Goal: Communication & Community: Ask a question

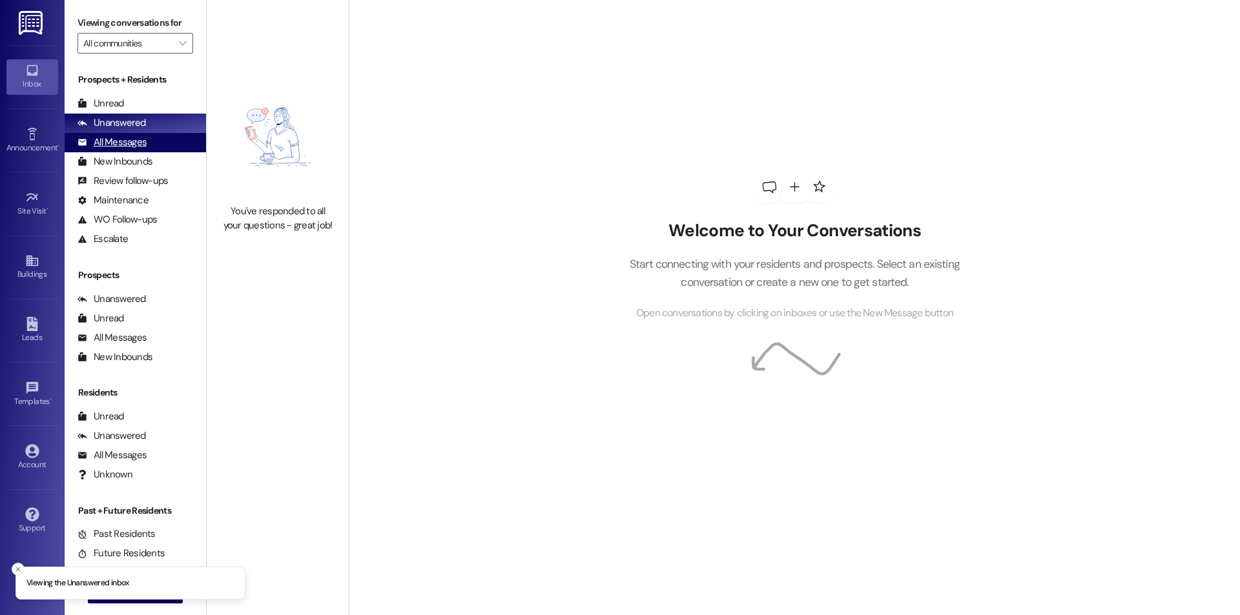
click at [128, 147] on div "All Messages" at bounding box center [111, 143] width 69 height 14
click at [138, 108] on div "Unread (0)" at bounding box center [135, 103] width 141 height 19
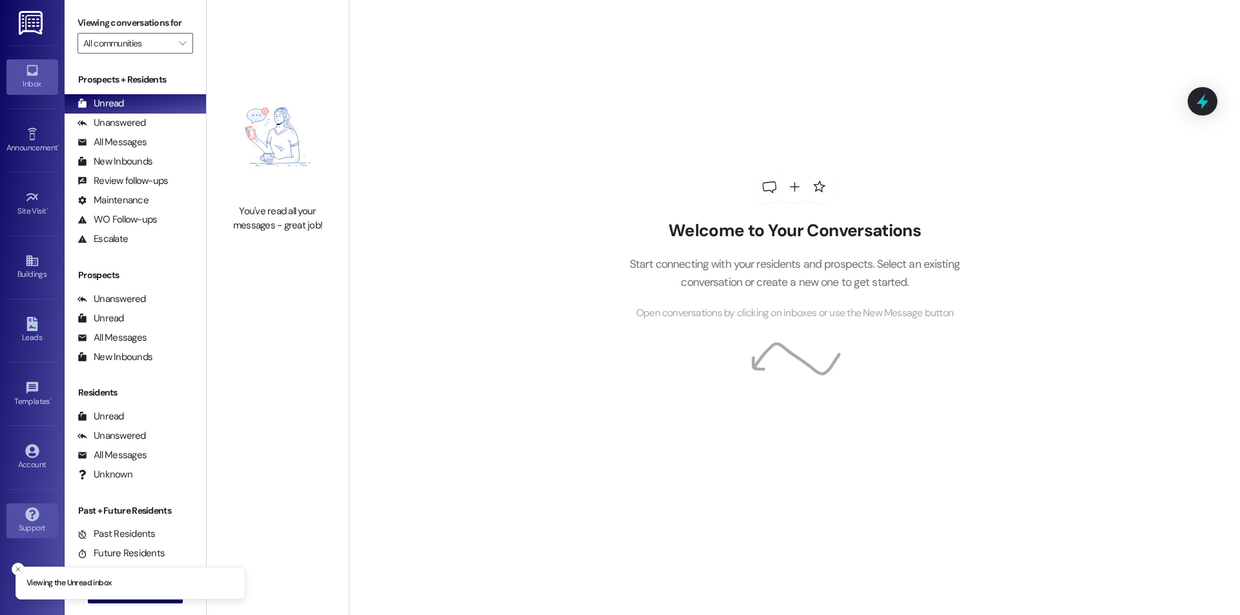
click at [32, 524] on div "Support" at bounding box center [32, 528] width 65 height 13
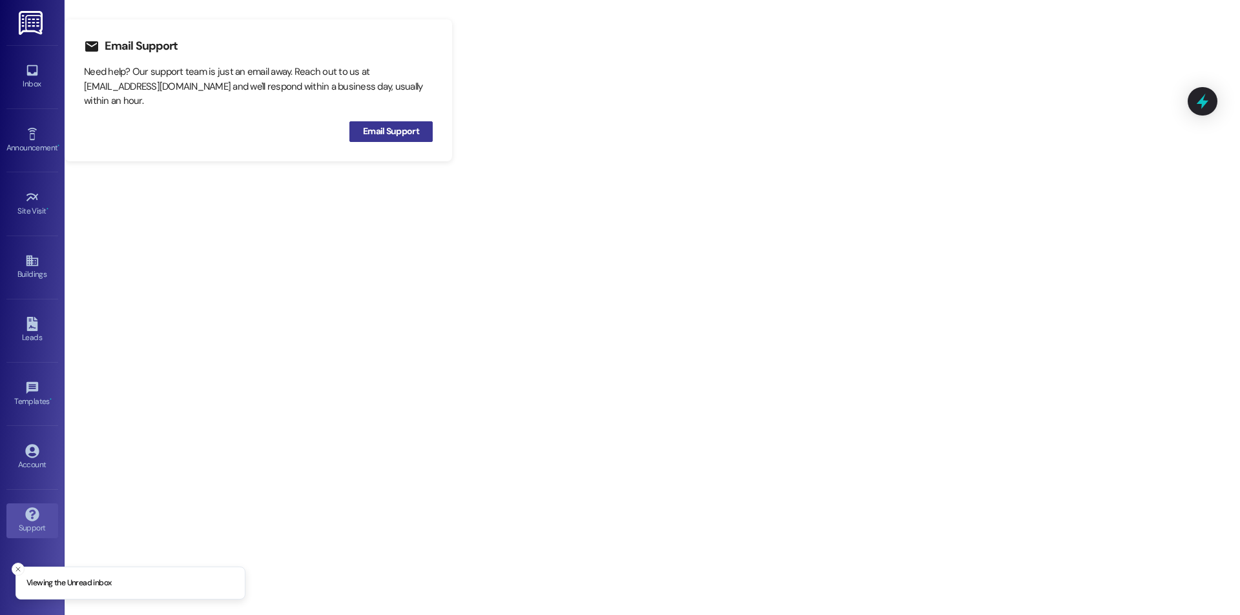
click at [413, 132] on span "Email Support" at bounding box center [391, 132] width 56 height 14
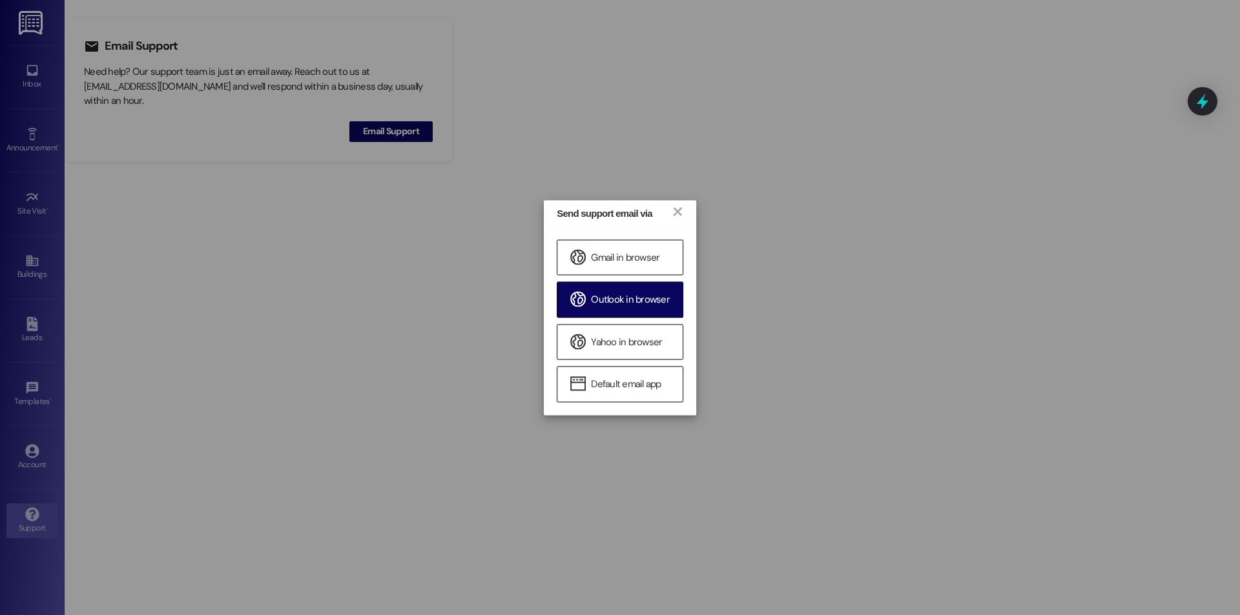
click at [659, 302] on span "Outlook in browser" at bounding box center [630, 301] width 79 height 14
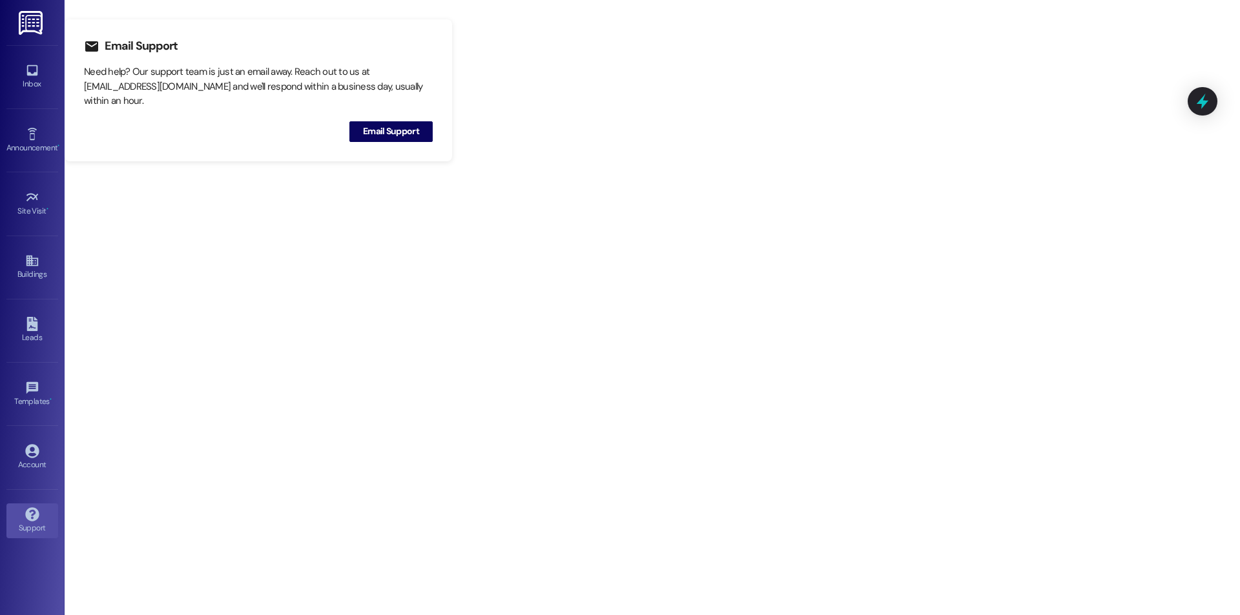
click at [59, 68] on div "Inbox Go to Inbox Announcement • Send A Text Announcement Site Visit • Go to Si…" at bounding box center [32, 307] width 65 height 615
drag, startPoint x: 43, startPoint y: 71, endPoint x: 50, endPoint y: 76, distance: 9.3
click at [43, 70] on link "Inbox" at bounding box center [32, 76] width 52 height 35
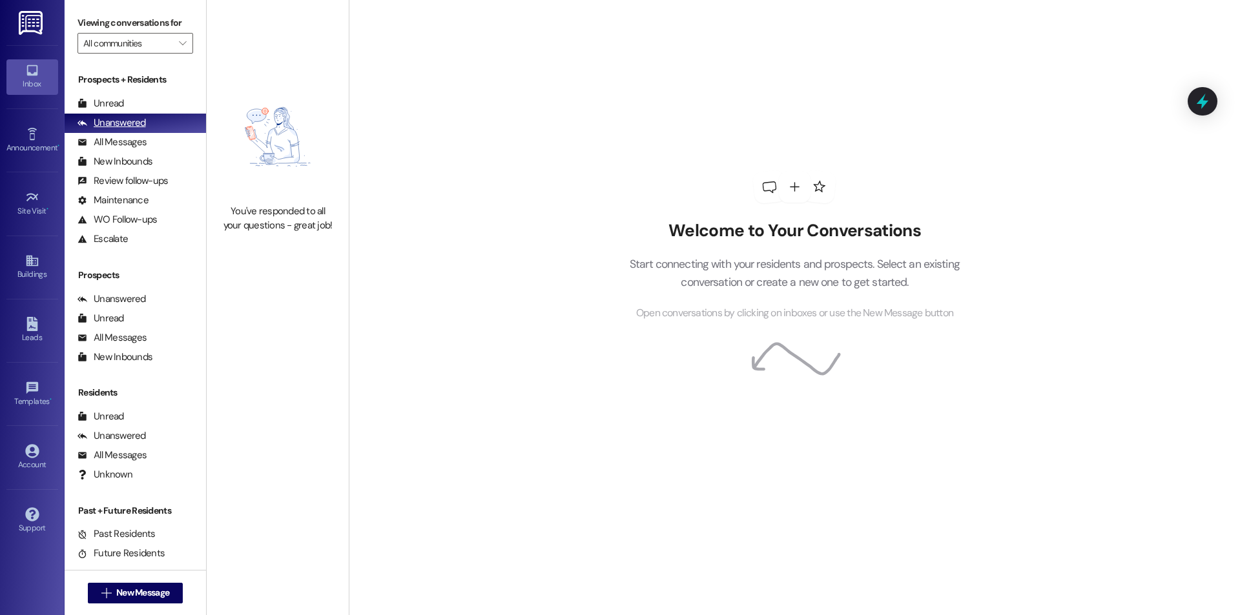
click at [149, 130] on div "Unanswered (0)" at bounding box center [135, 123] width 141 height 19
click at [154, 588] on span "New Message" at bounding box center [142, 593] width 53 height 14
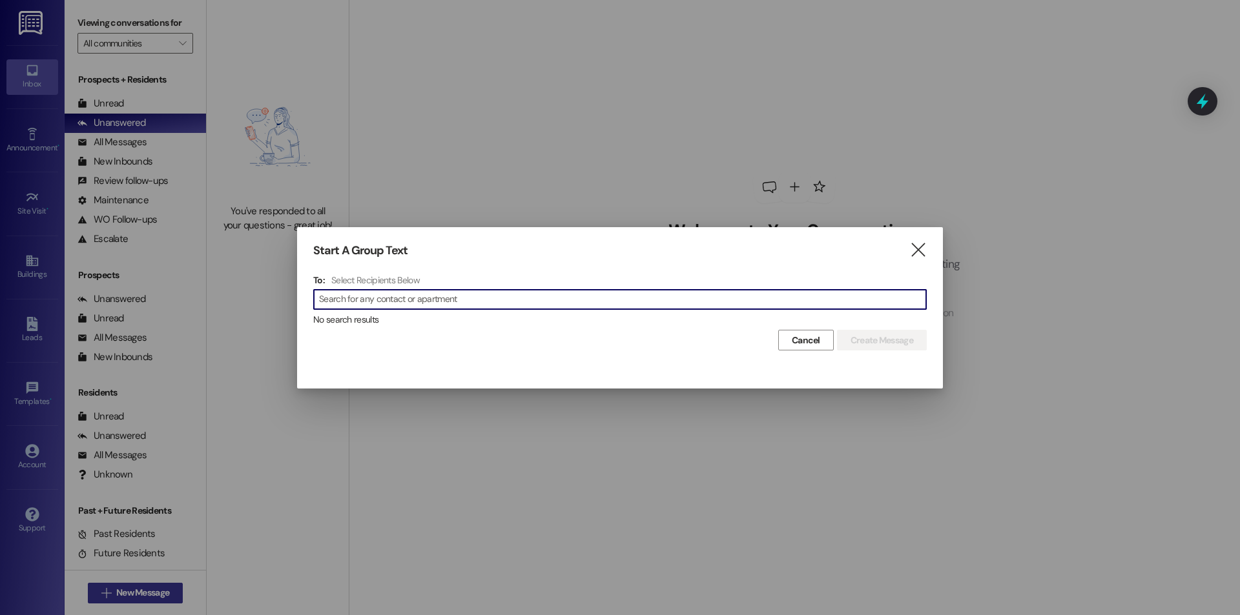
type input "s"
type input "kaycee"
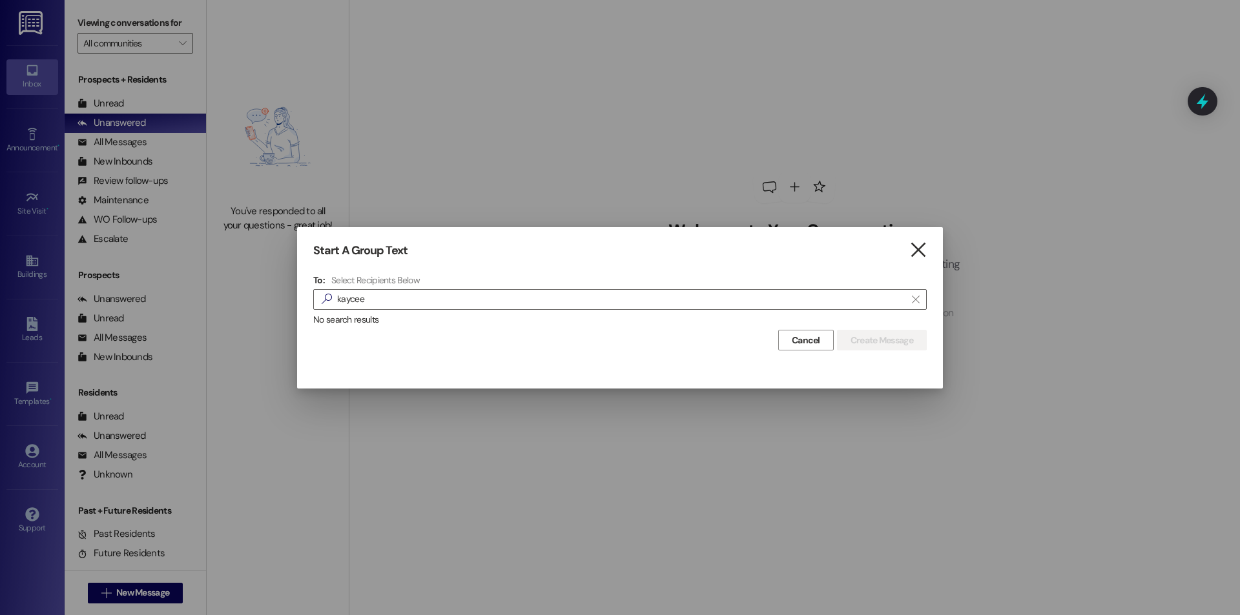
click at [923, 250] on icon "" at bounding box center [917, 250] width 17 height 14
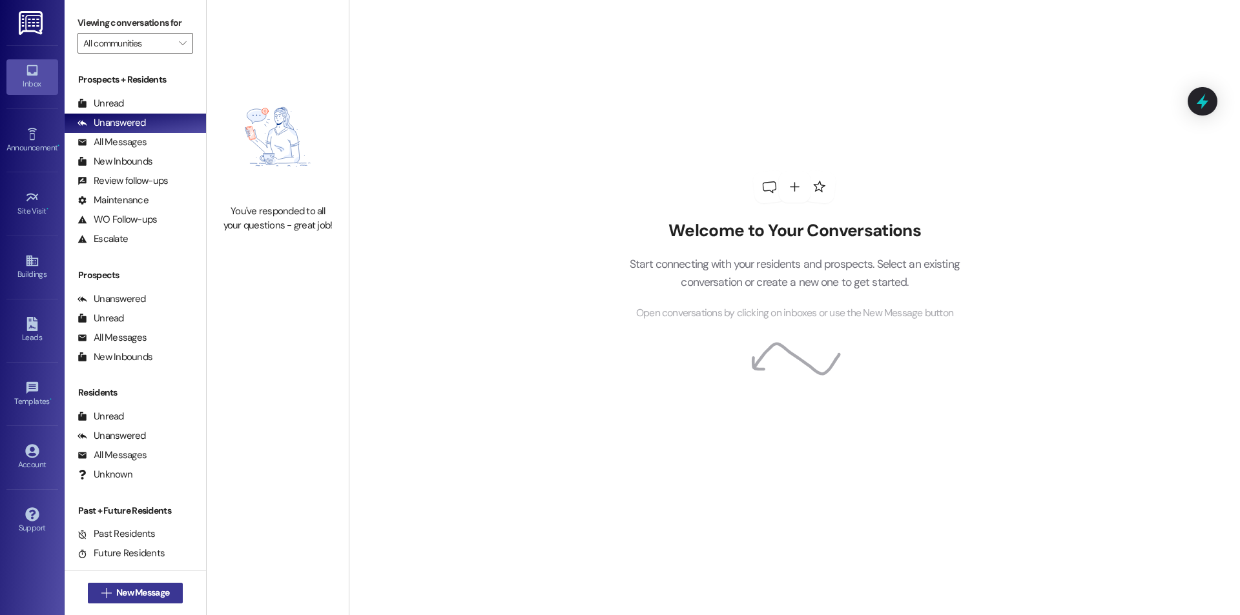
click at [116, 599] on span "New Message" at bounding box center [142, 593] width 53 height 14
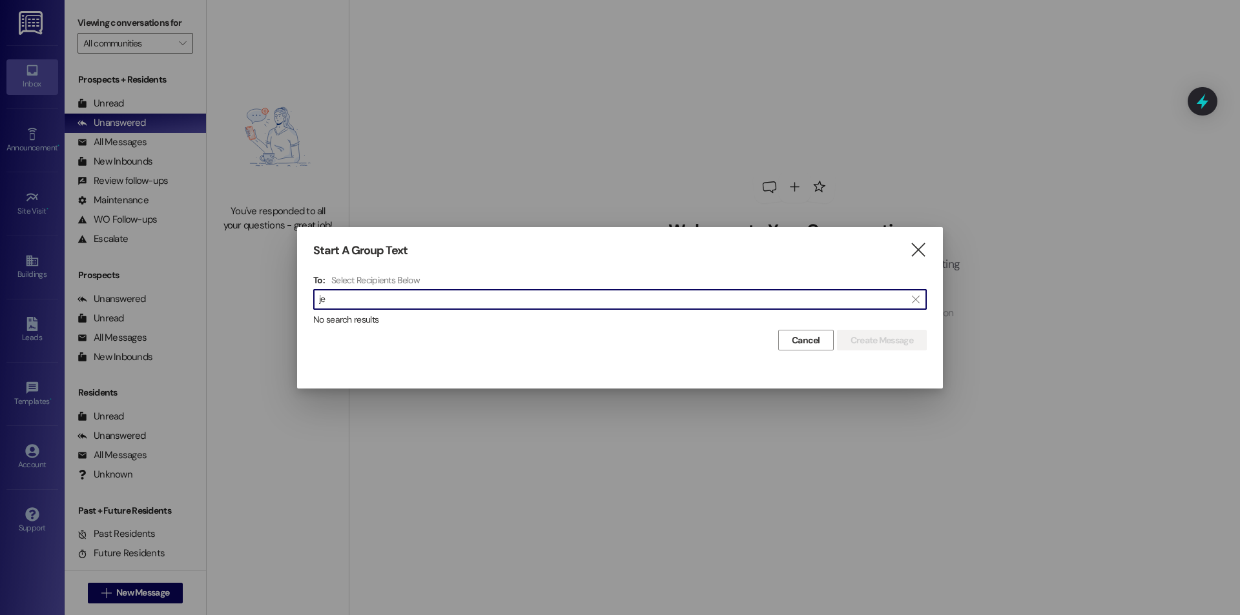
type input "j"
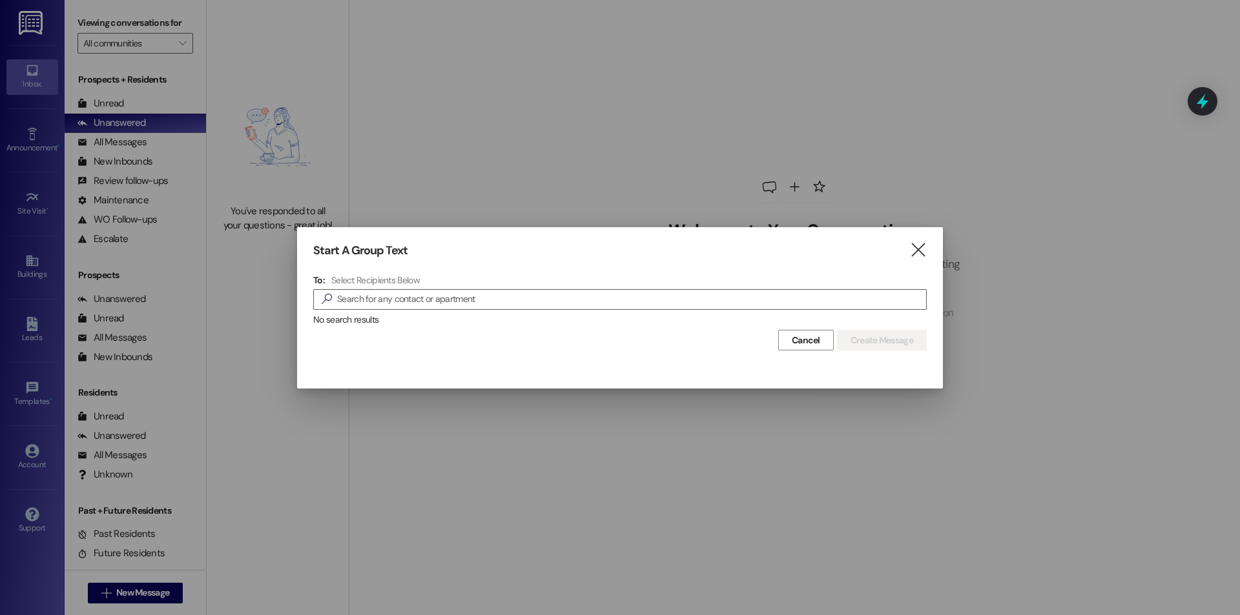
click at [916, 260] on div "Start A Group Text  To: Select Recipients Below  No search results Cancel Cre…" at bounding box center [620, 297] width 646 height 140
click at [921, 248] on icon "" at bounding box center [917, 250] width 17 height 14
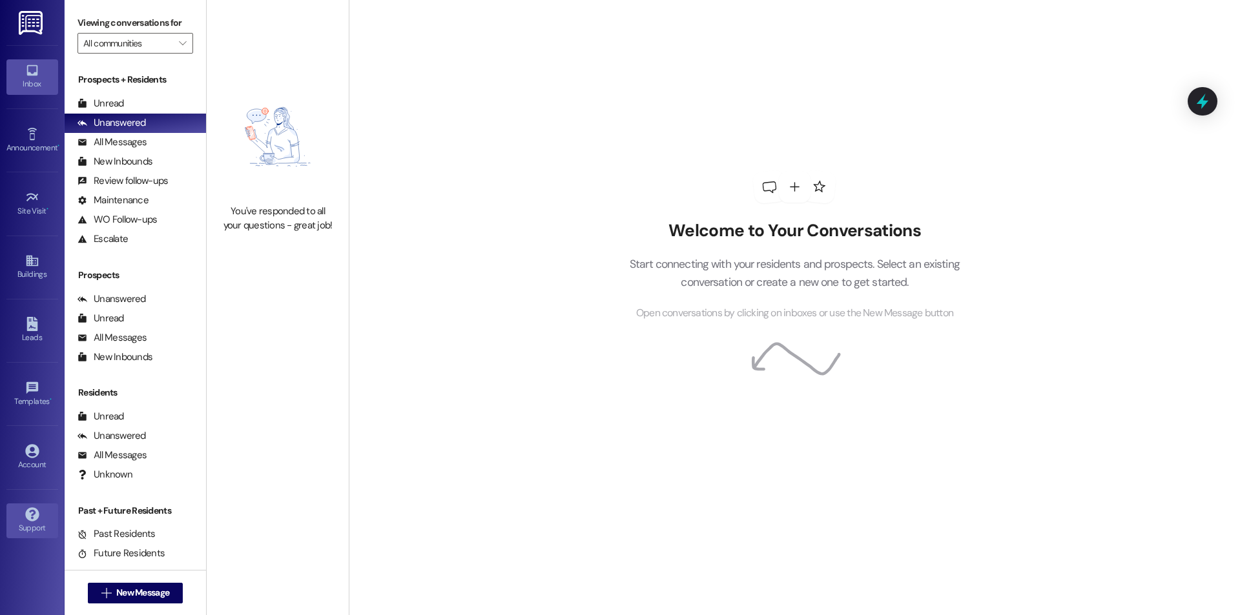
click at [32, 517] on icon at bounding box center [32, 514] width 14 height 14
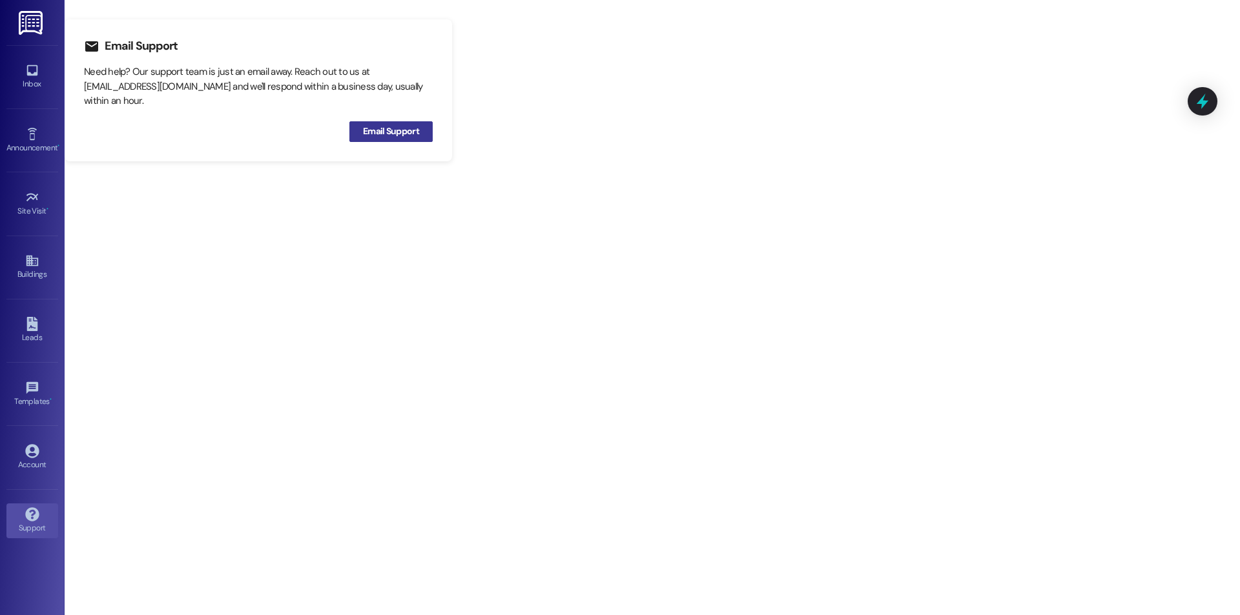
click at [381, 132] on span "Email Support" at bounding box center [391, 132] width 56 height 14
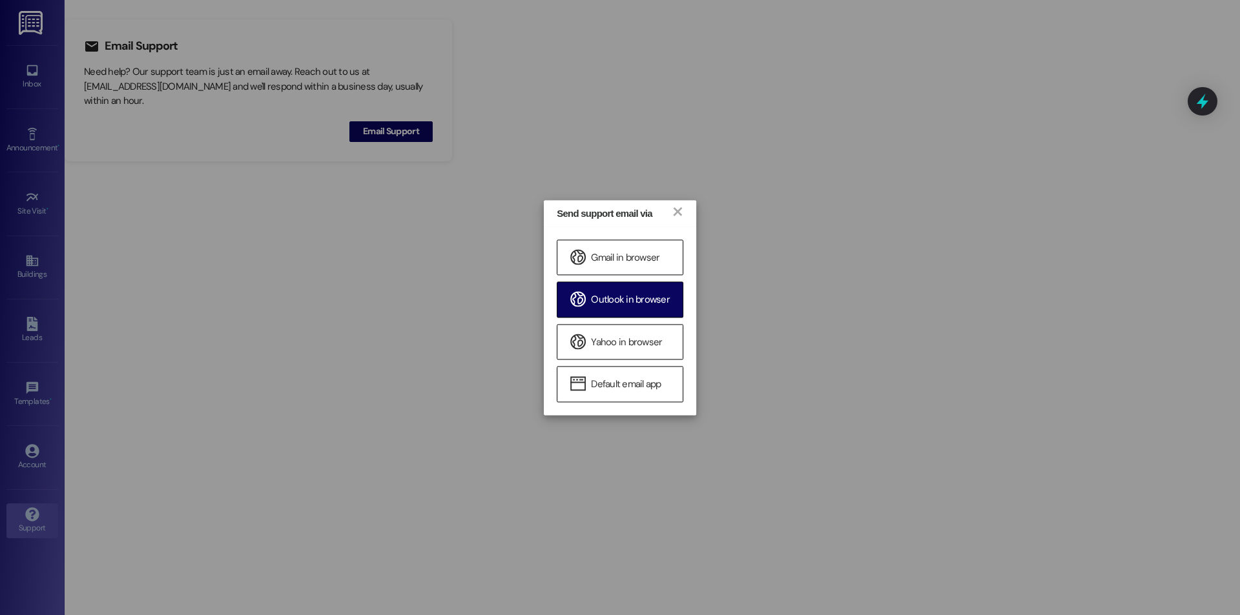
click at [649, 305] on span "Outlook in browser" at bounding box center [630, 301] width 79 height 14
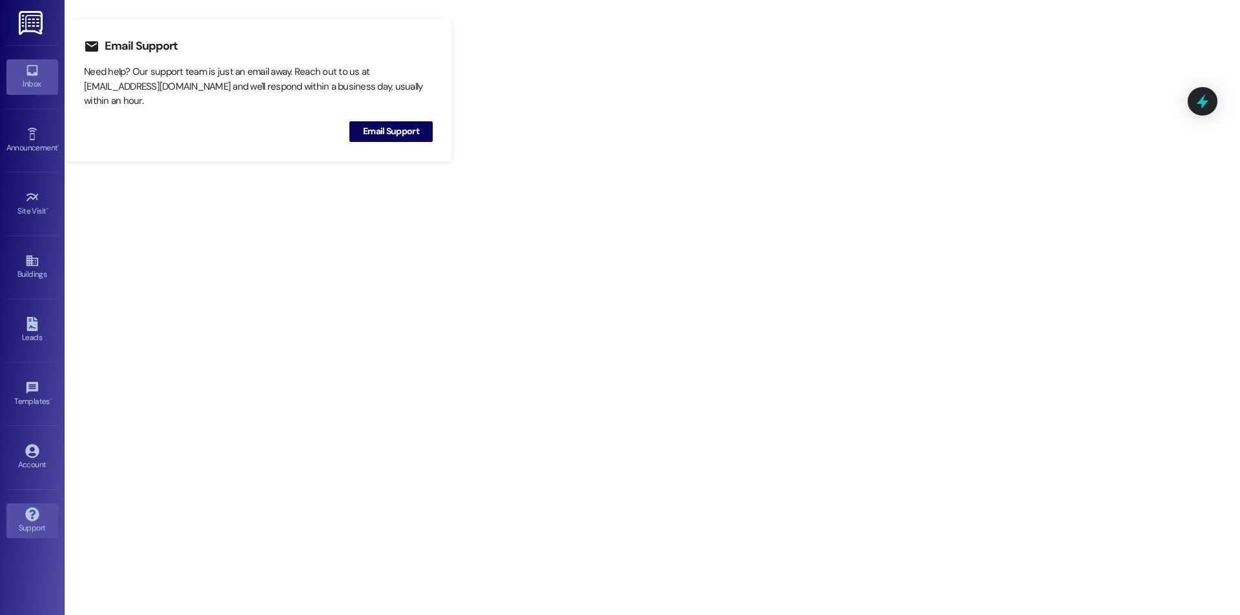
drag, startPoint x: 65, startPoint y: 75, endPoint x: 52, endPoint y: 81, distance: 13.6
click at [63, 79] on div "Inbox Go to Inbox Announcement • Send A Text Announcement Site Visit • Go to Si…" at bounding box center [620, 307] width 1240 height 615
click at [48, 78] on div "Inbox" at bounding box center [32, 83] width 65 height 13
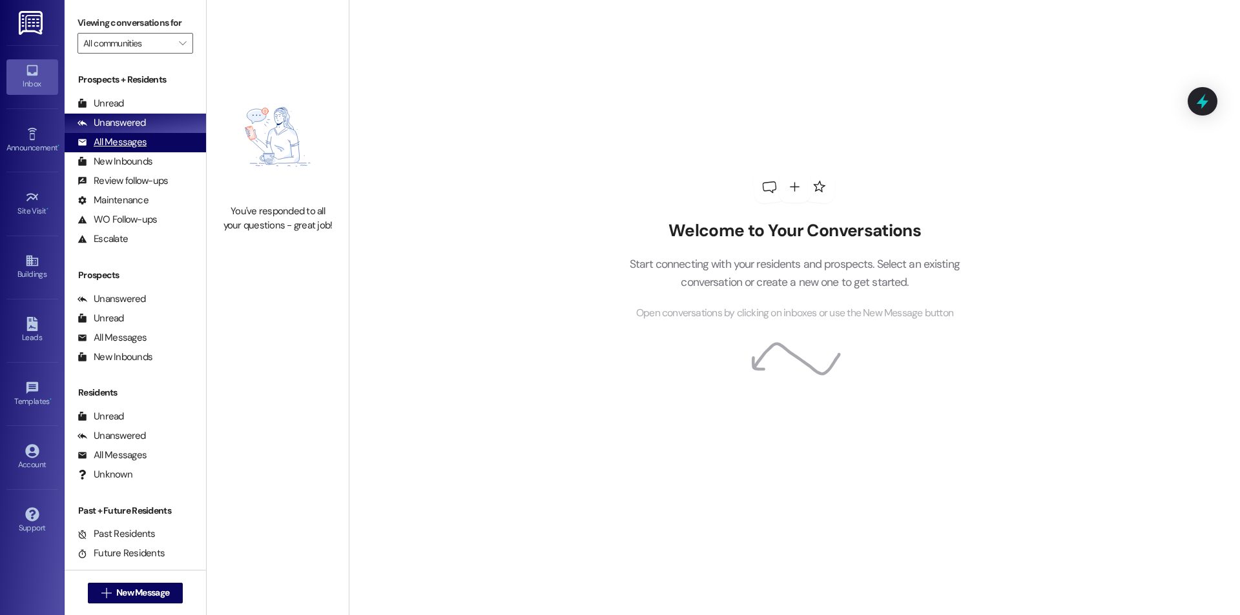
click at [144, 138] on div "All Messages" at bounding box center [111, 143] width 69 height 14
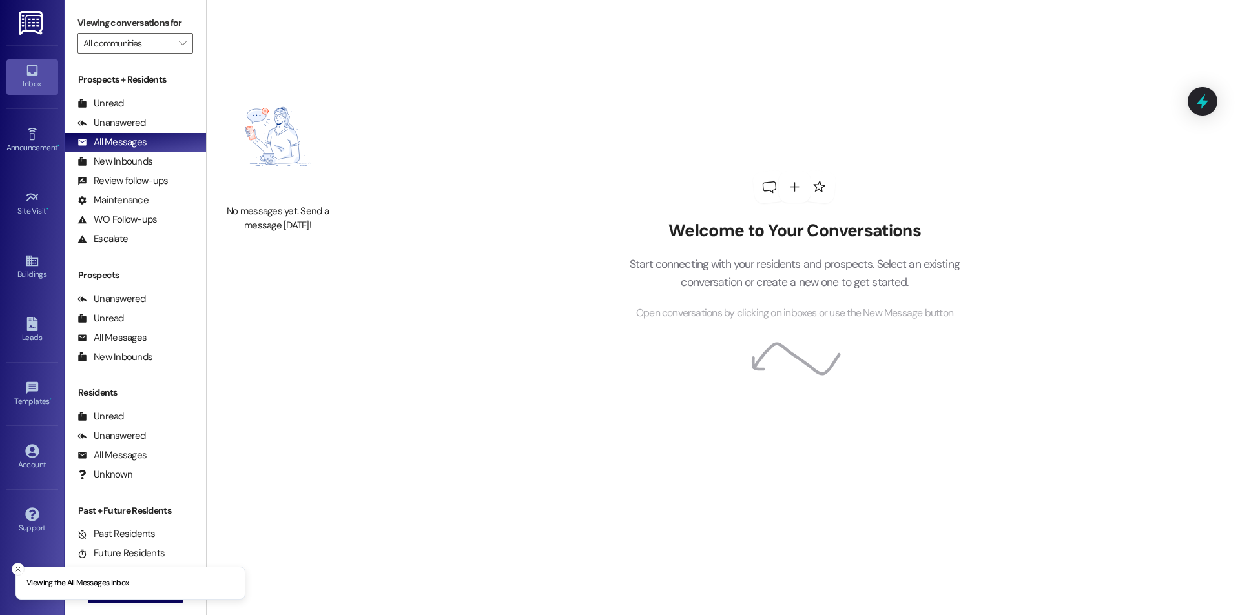
click at [25, 566] on button "Close toast" at bounding box center [18, 569] width 13 height 13
click at [26, 474] on link "Account" at bounding box center [32, 457] width 52 height 35
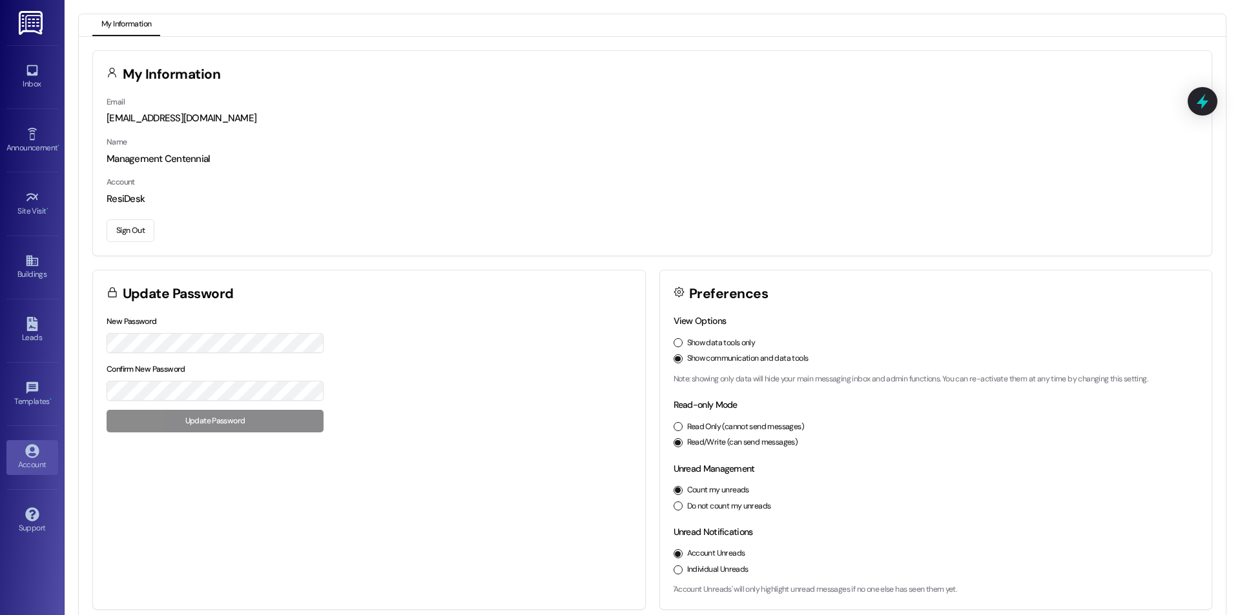
click at [138, 236] on button "Sign Out" at bounding box center [131, 231] width 48 height 23
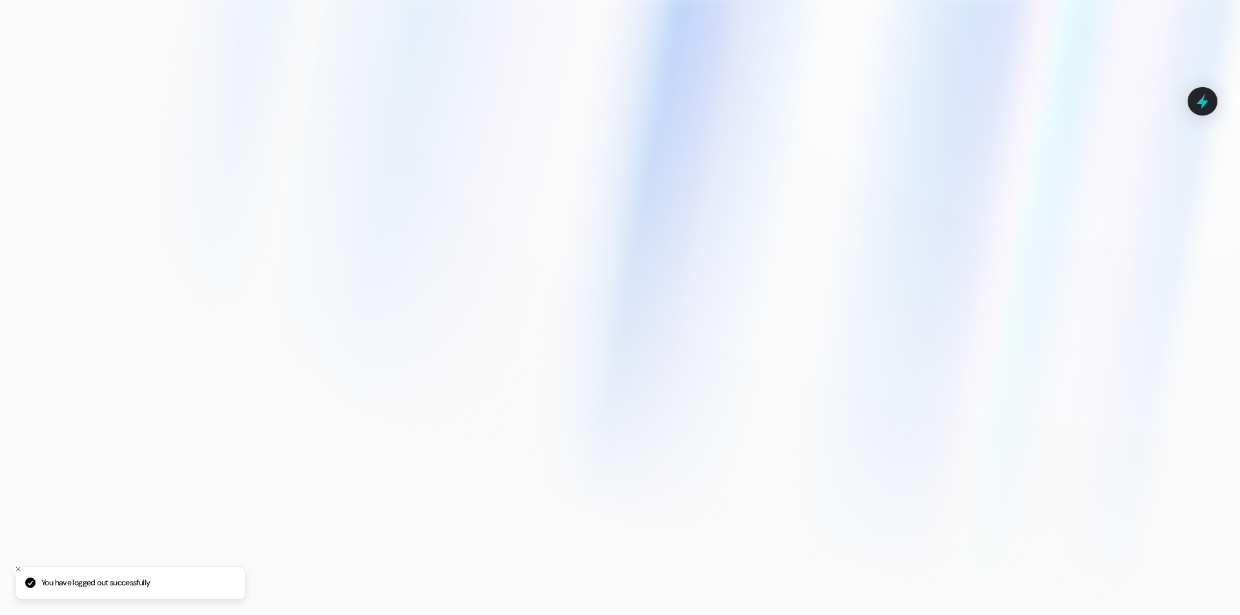
type input "management.centennial@redstoneresidential.com"
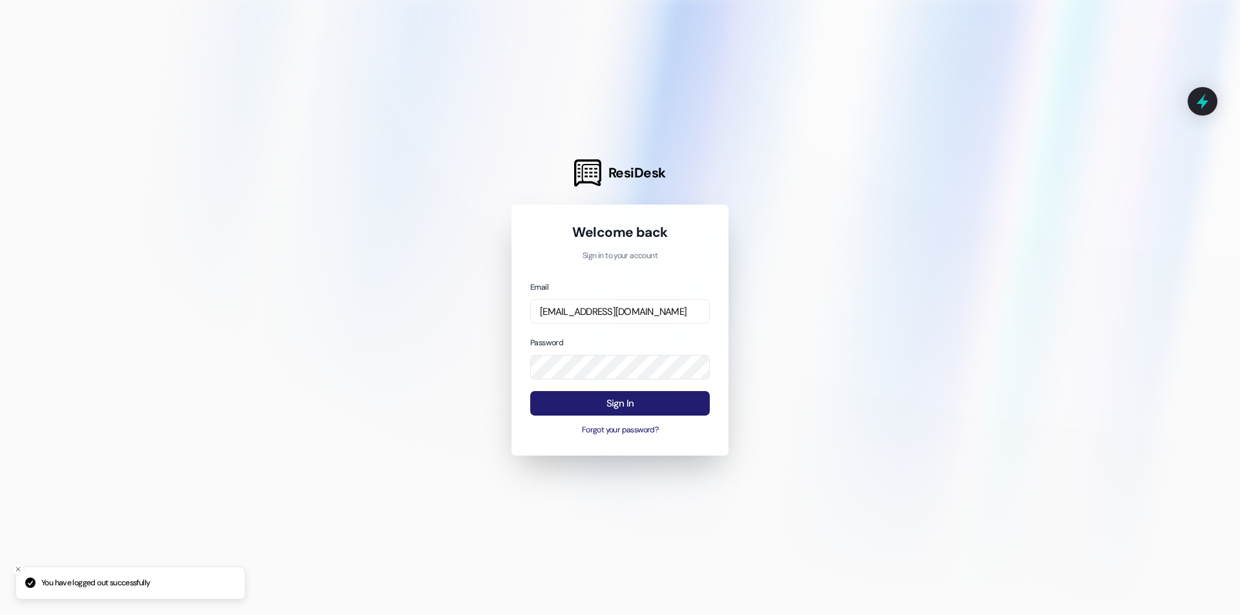
click at [676, 391] on button "Sign In" at bounding box center [619, 403] width 179 height 25
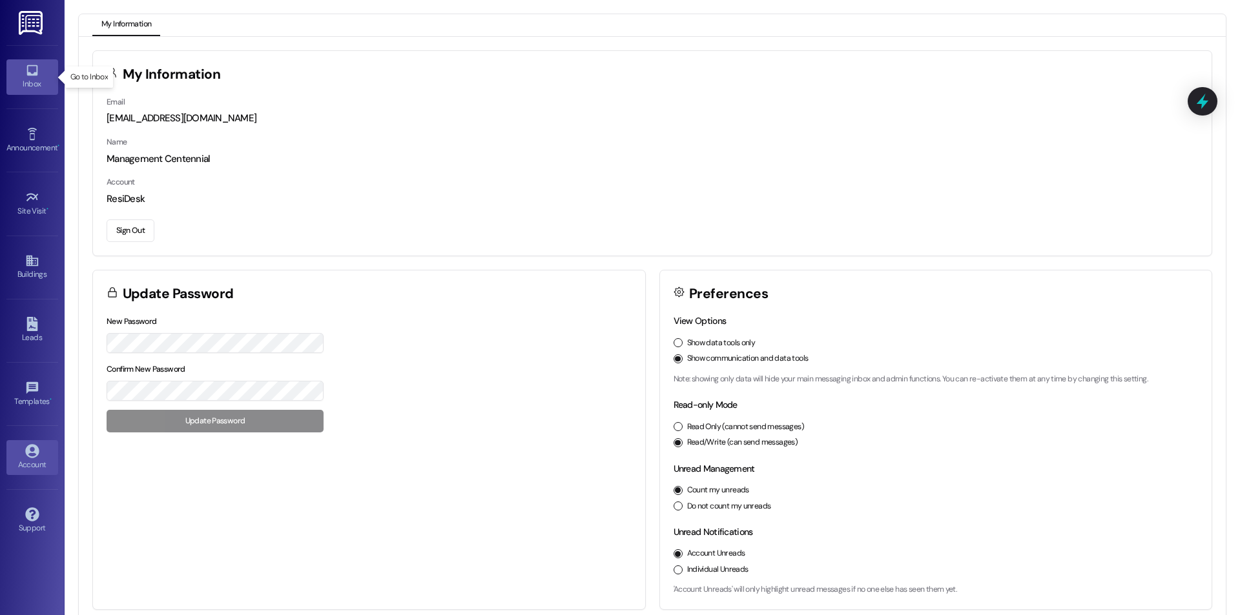
click at [30, 74] on icon at bounding box center [31, 70] width 11 height 11
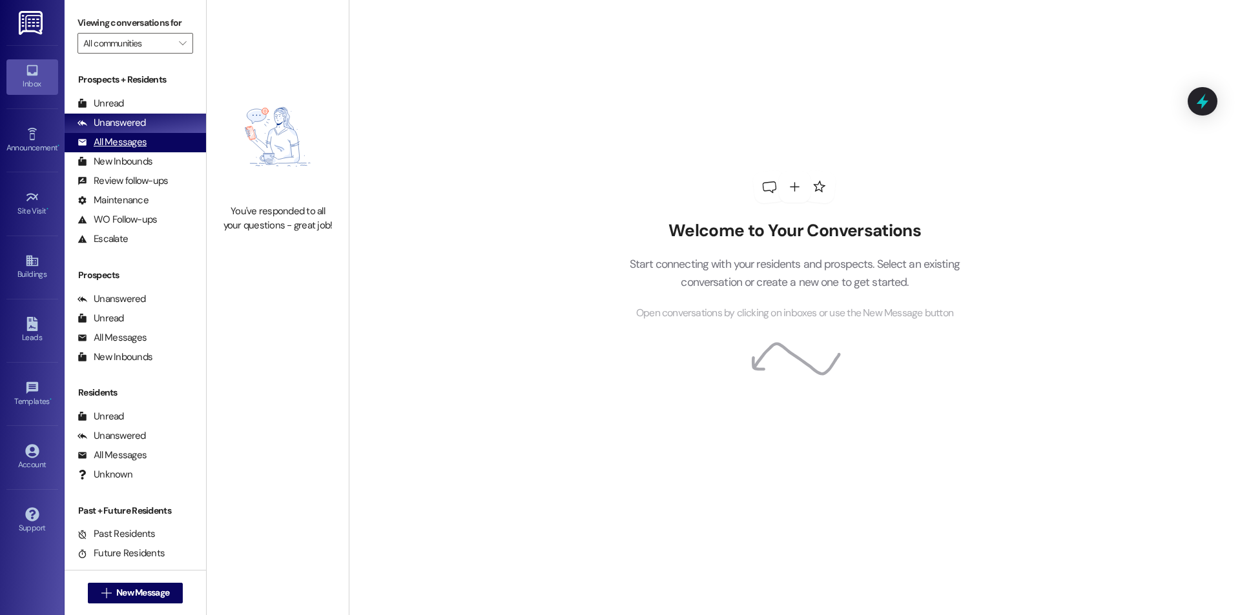
click at [97, 137] on div "All Messages" at bounding box center [111, 143] width 69 height 14
click at [155, 118] on div "Unanswered (0)" at bounding box center [135, 123] width 141 height 19
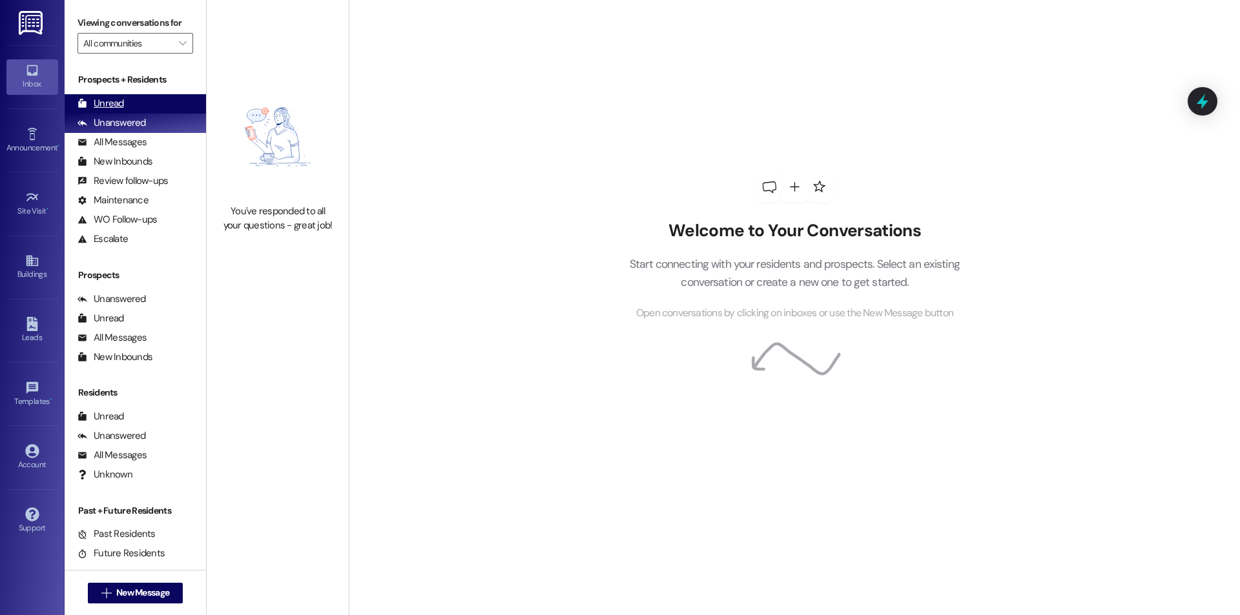
click at [153, 99] on div "Unread (0)" at bounding box center [135, 103] width 141 height 19
